Goal: Find specific page/section: Find specific page/section

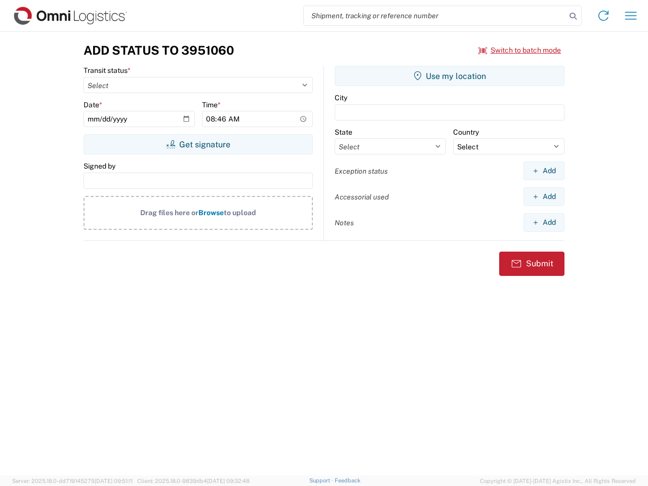
click at [435, 16] on input "search" at bounding box center [435, 15] width 262 height 19
click at [573, 16] on icon at bounding box center [573, 16] width 14 height 14
click at [604, 16] on icon at bounding box center [603, 16] width 16 height 16
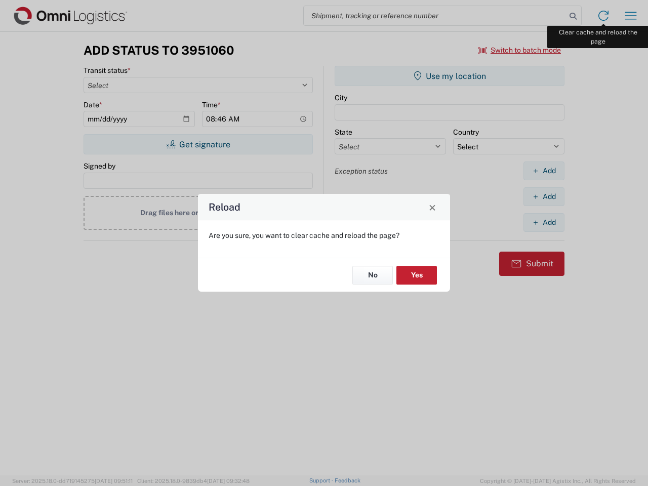
click at [631, 16] on div "Reload Are you sure, you want to clear cache and reload the page? No Yes" at bounding box center [324, 243] width 648 height 486
click at [520, 50] on div "Reload Are you sure, you want to clear cache and reload the page? No Yes" at bounding box center [324, 243] width 648 height 486
click at [198, 144] on div "Reload Are you sure, you want to clear cache and reload the page? No Yes" at bounding box center [324, 243] width 648 height 486
click at [450, 76] on div "Reload Are you sure, you want to clear cache and reload the page? No Yes" at bounding box center [324, 243] width 648 height 486
click at [544, 171] on div "Reload Are you sure, you want to clear cache and reload the page? No Yes" at bounding box center [324, 243] width 648 height 486
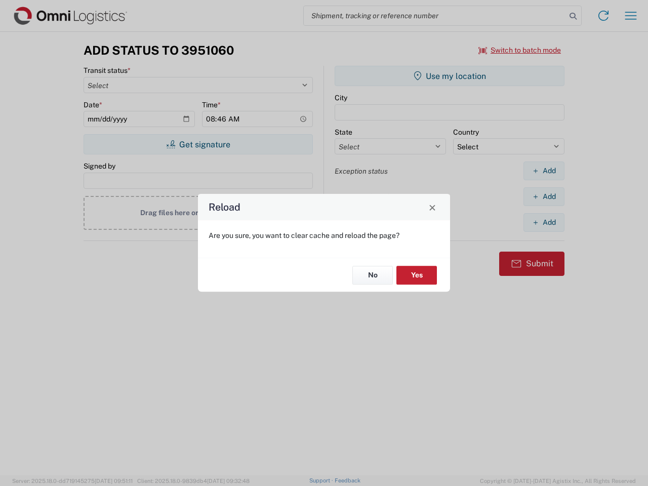
click at [544, 196] on div "Reload Are you sure, you want to clear cache and reload the page? No Yes" at bounding box center [324, 243] width 648 height 486
click at [544, 222] on div "Reload Are you sure, you want to clear cache and reload the page? No Yes" at bounding box center [324, 243] width 648 height 486
